Goal: Task Accomplishment & Management: Use online tool/utility

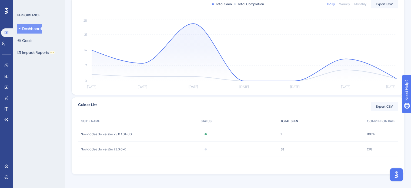
scroll to position [117, 0]
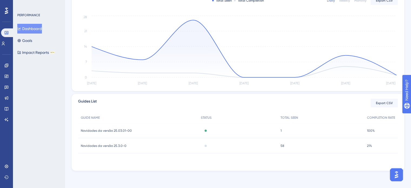
click at [117, 132] on span "Novidades da versão 25.03.01-00" at bounding box center [106, 130] width 51 height 4
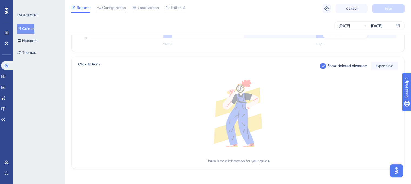
scroll to position [193, 0]
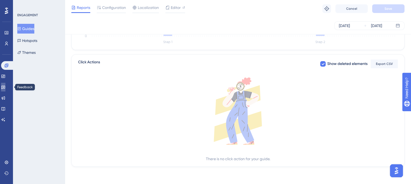
click at [5, 88] on icon at bounding box center [3, 87] width 4 height 4
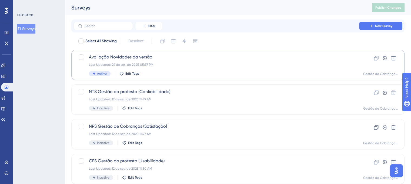
scroll to position [17, 0]
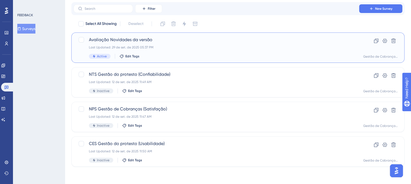
click at [226, 52] on div "Avaliação Novidades da versão Last Updated: 29 de set. de 2025 05:37 PM Active …" at bounding box center [216, 47] width 255 height 22
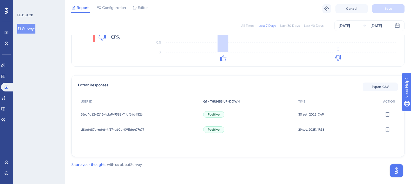
scroll to position [113, 0]
click at [115, 113] on span "366c4a22-6246-4da9-9588-11faf64d4526" at bounding box center [112, 113] width 62 height 4
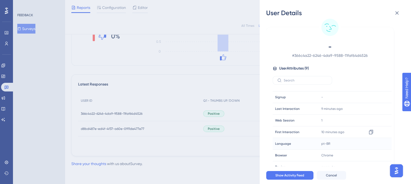
scroll to position [0, 0]
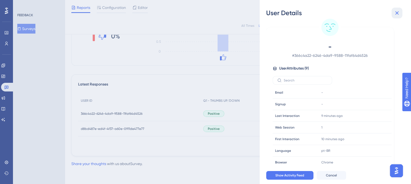
click at [395, 14] on icon at bounding box center [396, 13] width 6 height 6
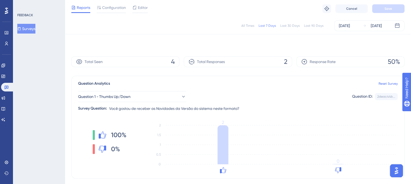
scroll to position [113, 0]
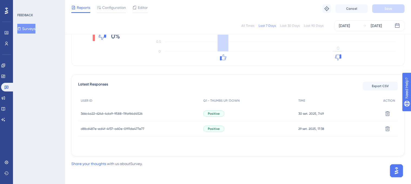
click at [131, 112] on span "366c4a22-6246-4da9-9588-11faf64d4526" at bounding box center [112, 113] width 62 height 4
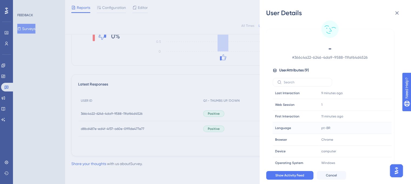
scroll to position [7, 0]
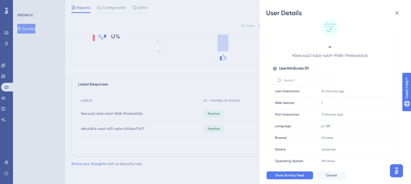
click at [291, 177] on span "Show Activity Feed" at bounding box center [289, 175] width 29 height 4
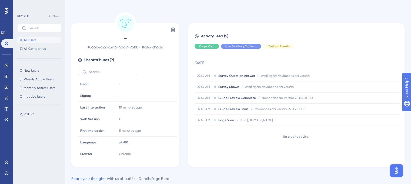
scroll to position [37, 0]
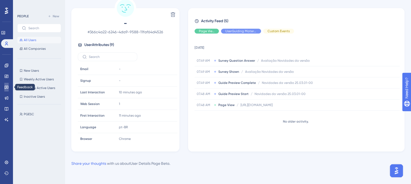
click at [4, 87] on link at bounding box center [6, 87] width 4 height 9
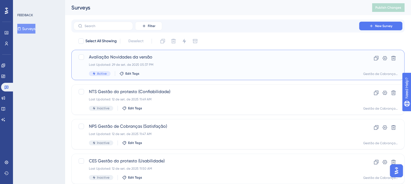
click at [197, 62] on div "Avaliação Novidades da versão Last Updated: 29 de set. de 2025 05:37 PM Active …" at bounding box center [216, 65] width 255 height 22
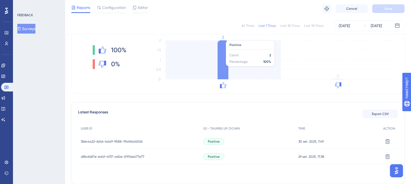
scroll to position [113, 0]
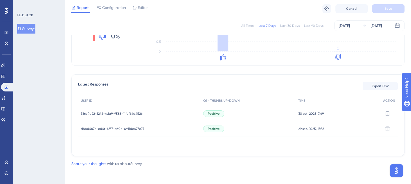
click at [124, 128] on span "d8bd487e-ed4f-4f37-a60e-0911de477e77" at bounding box center [112, 128] width 63 height 4
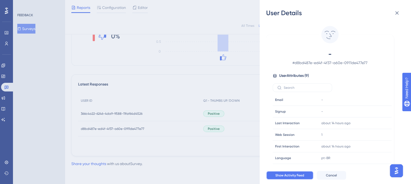
click at [305, 177] on button "Show Activity Feed" at bounding box center [289, 175] width 47 height 9
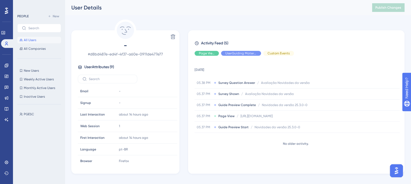
click at [35, 41] on span "All Users" at bounding box center [30, 40] width 12 height 4
